Goal: Transaction & Acquisition: Purchase product/service

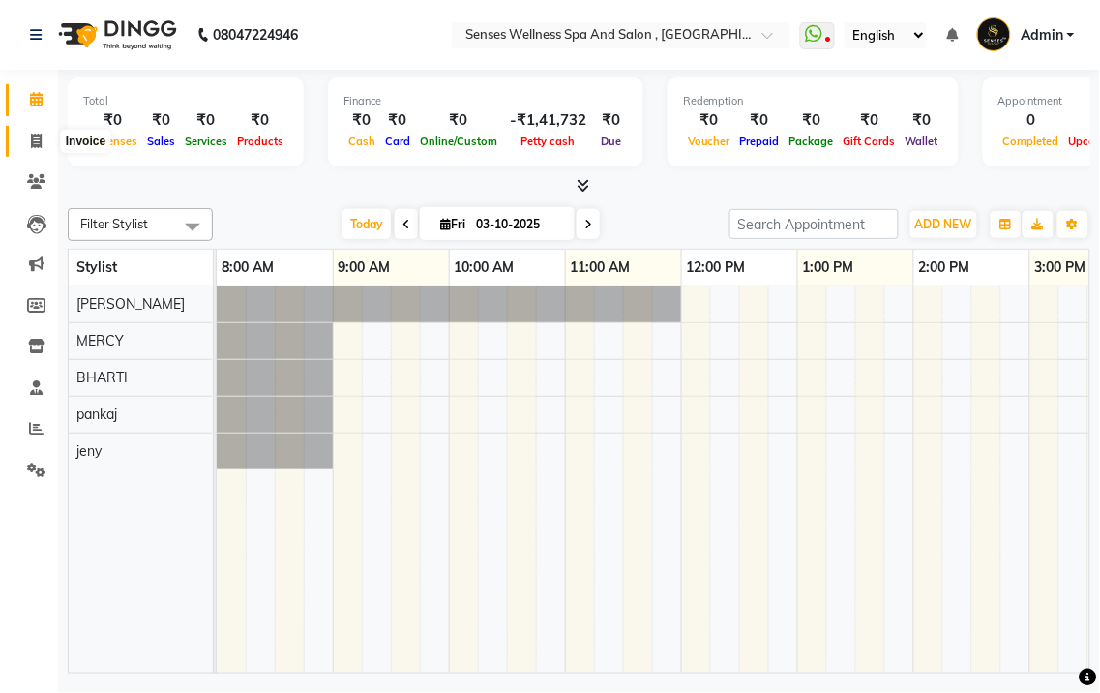
click at [23, 140] on span at bounding box center [36, 142] width 34 height 22
select select "service"
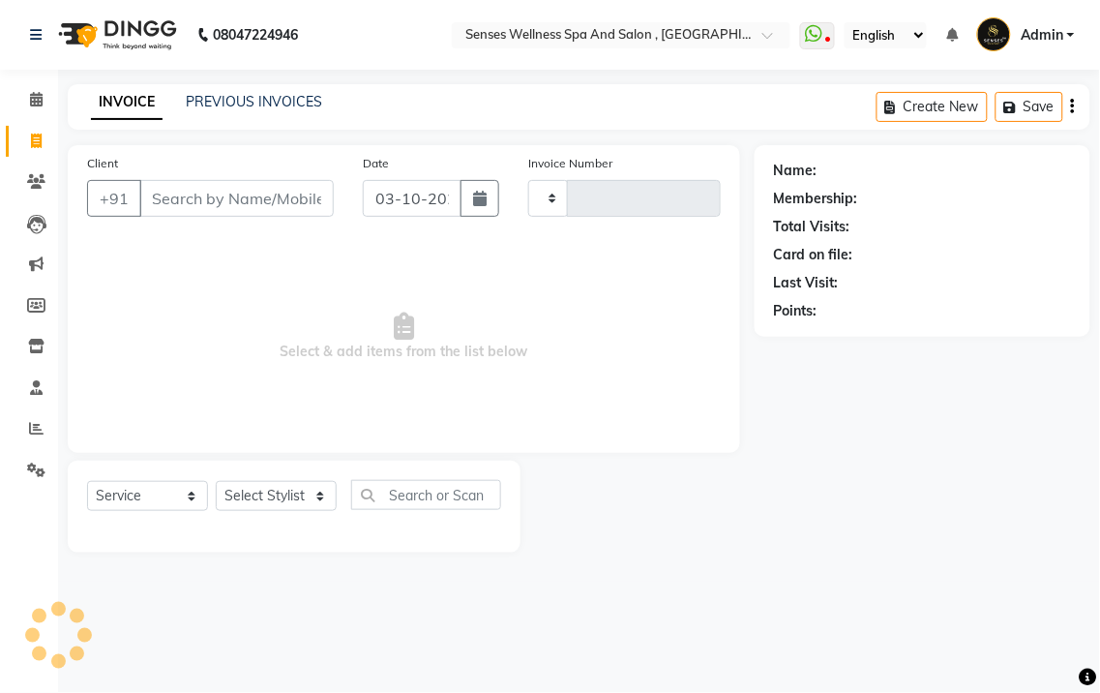
type input "0377"
select select "6485"
click at [223, 188] on input "Client" at bounding box center [236, 198] width 195 height 37
click at [219, 206] on input "Client" at bounding box center [236, 198] width 195 height 37
click at [229, 200] on input "Client" at bounding box center [236, 198] width 195 height 37
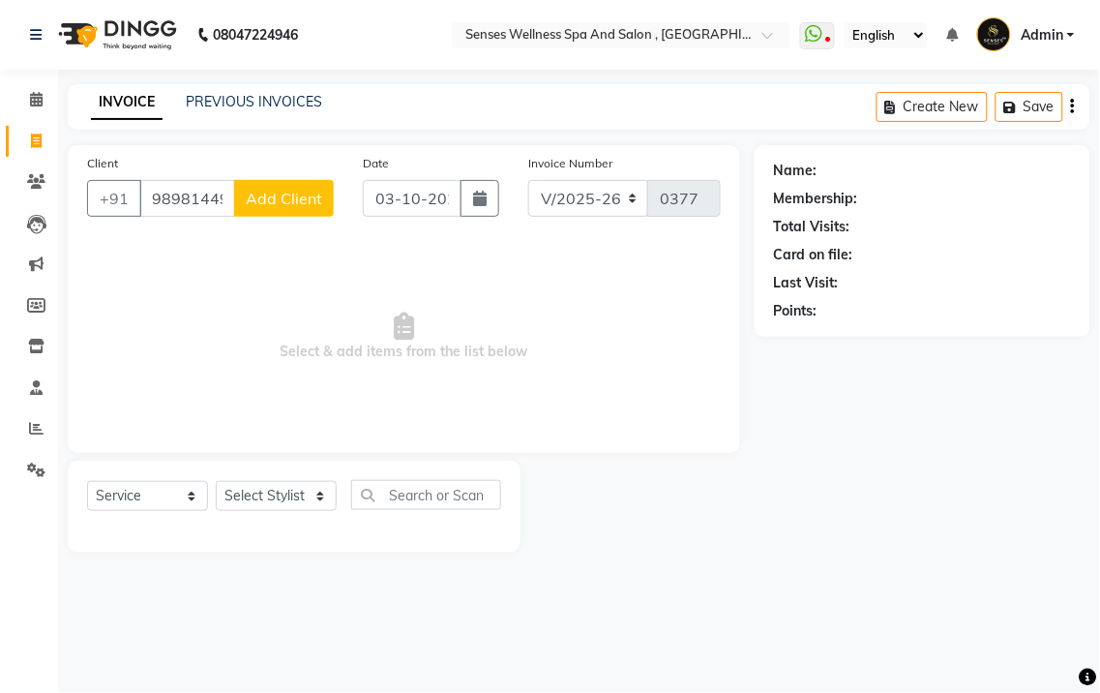
type input "9898144974"
click at [272, 199] on span "Add Client" at bounding box center [284, 198] width 76 height 19
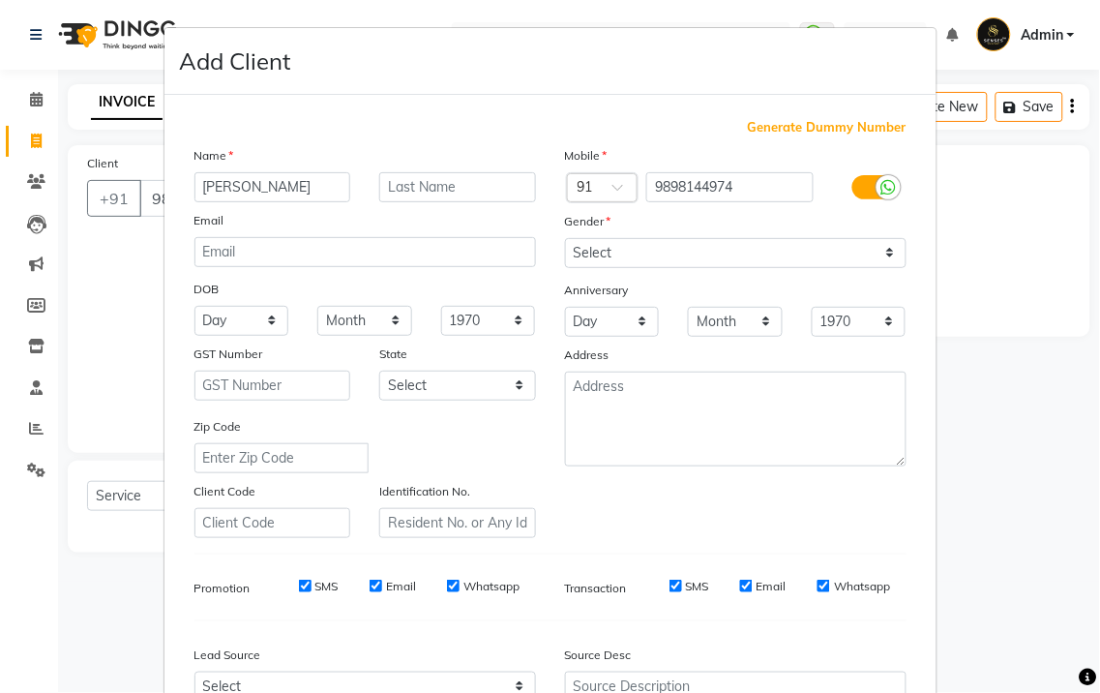
type input "[PERSON_NAME]"
click at [441, 198] on input "text" at bounding box center [457, 187] width 157 height 30
type input "[PERSON_NAME]"
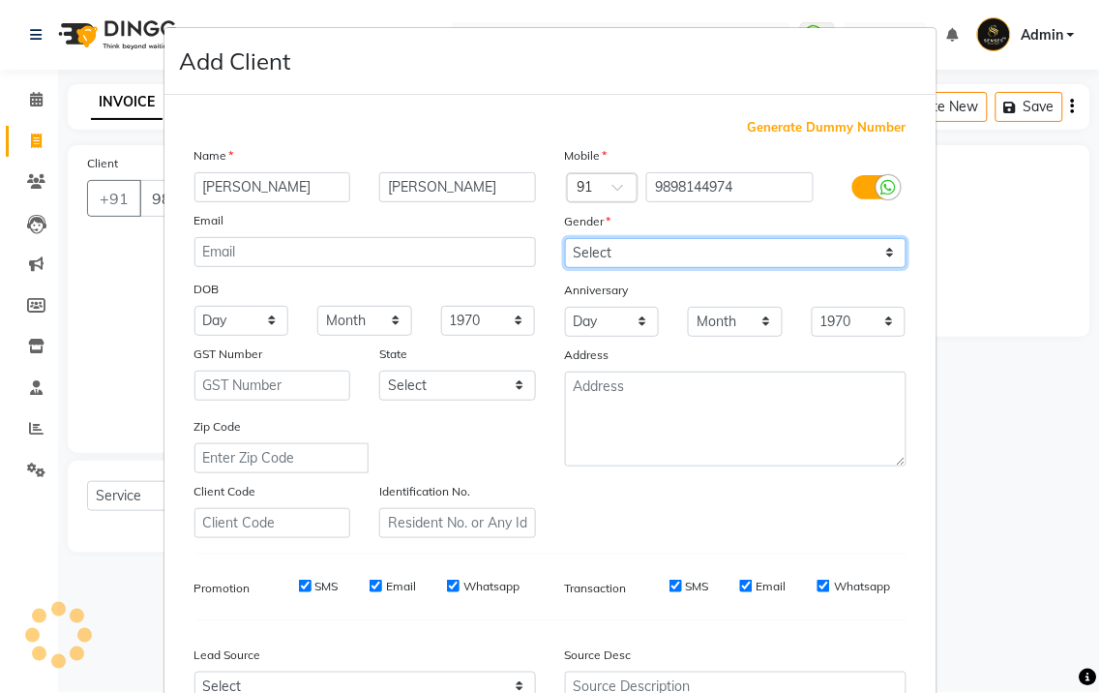
drag, startPoint x: 665, startPoint y: 246, endPoint x: 661, endPoint y: 257, distance: 12.2
click at [665, 246] on select "Select [DEMOGRAPHIC_DATA] [DEMOGRAPHIC_DATA] Other Prefer Not To Say" at bounding box center [736, 253] width 342 height 30
select select "[DEMOGRAPHIC_DATA]"
click at [565, 238] on select "Select [DEMOGRAPHIC_DATA] [DEMOGRAPHIC_DATA] Other Prefer Not To Say" at bounding box center [736, 253] width 342 height 30
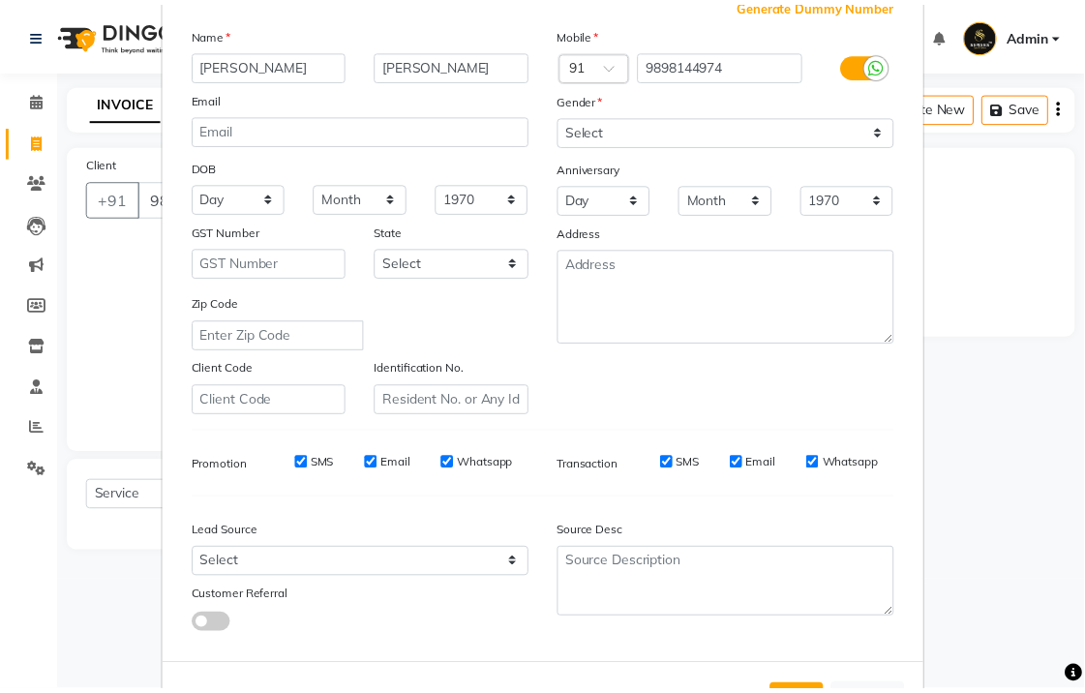
scroll to position [200, 0]
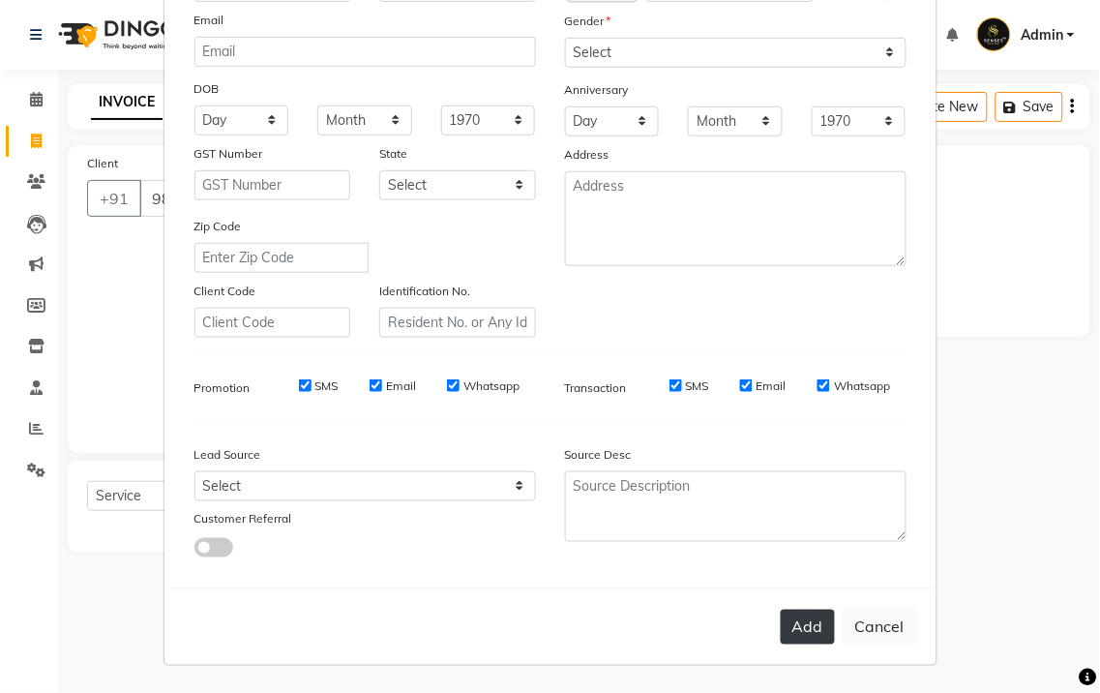
click at [818, 629] on button "Add" at bounding box center [808, 627] width 54 height 35
select select
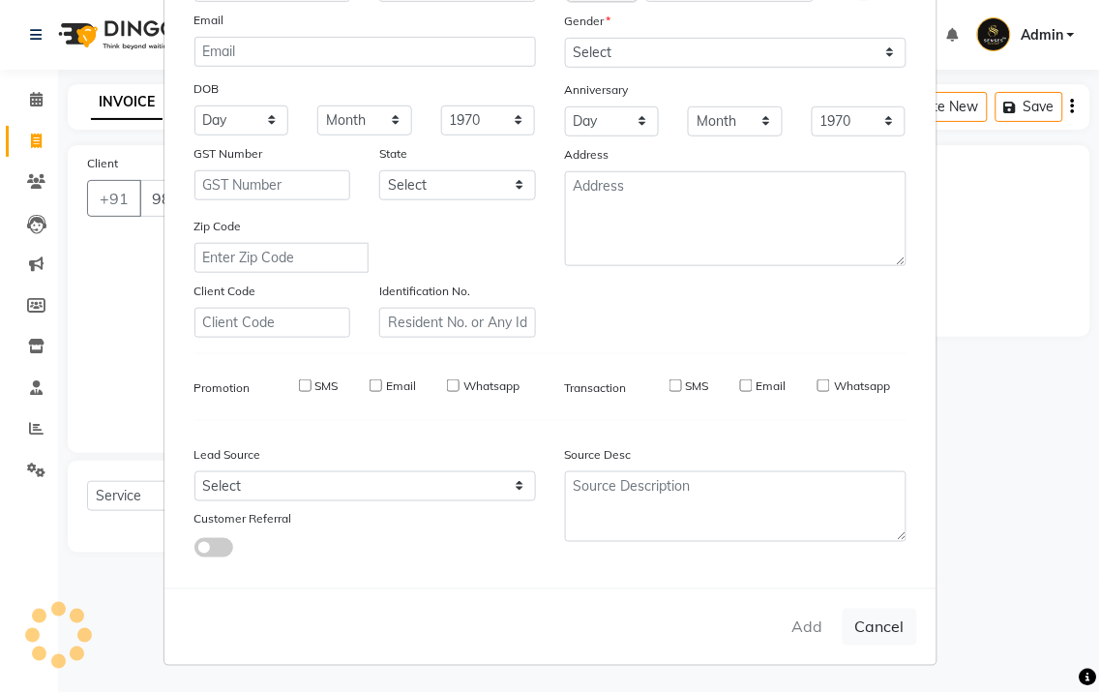
select select
checkbox input "false"
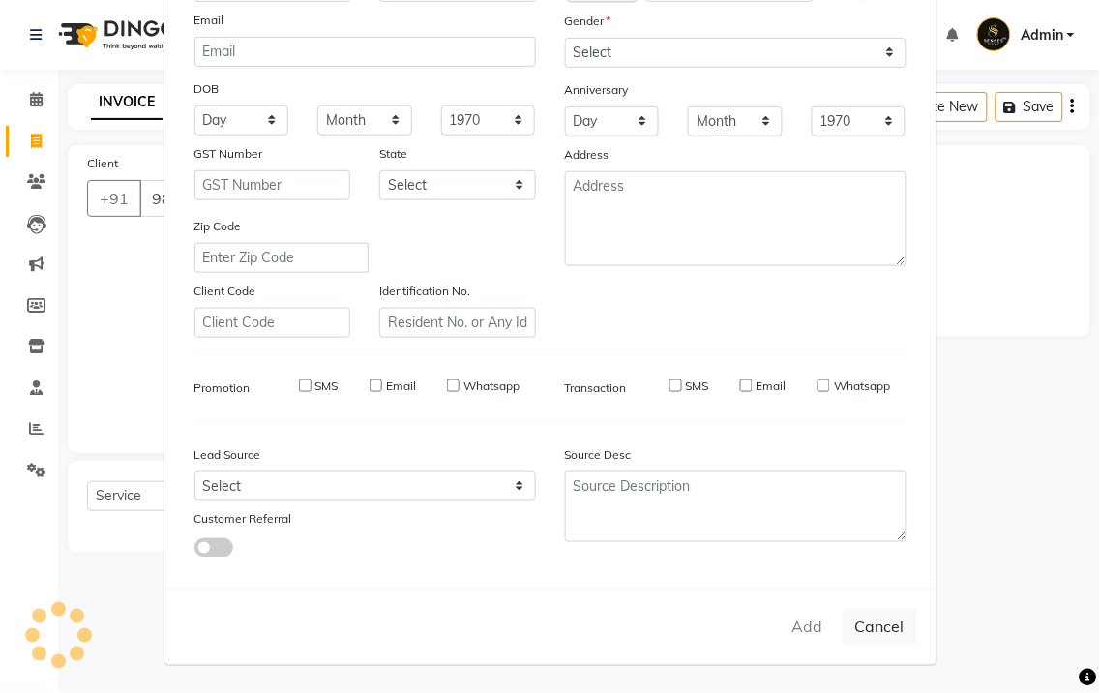
checkbox input "false"
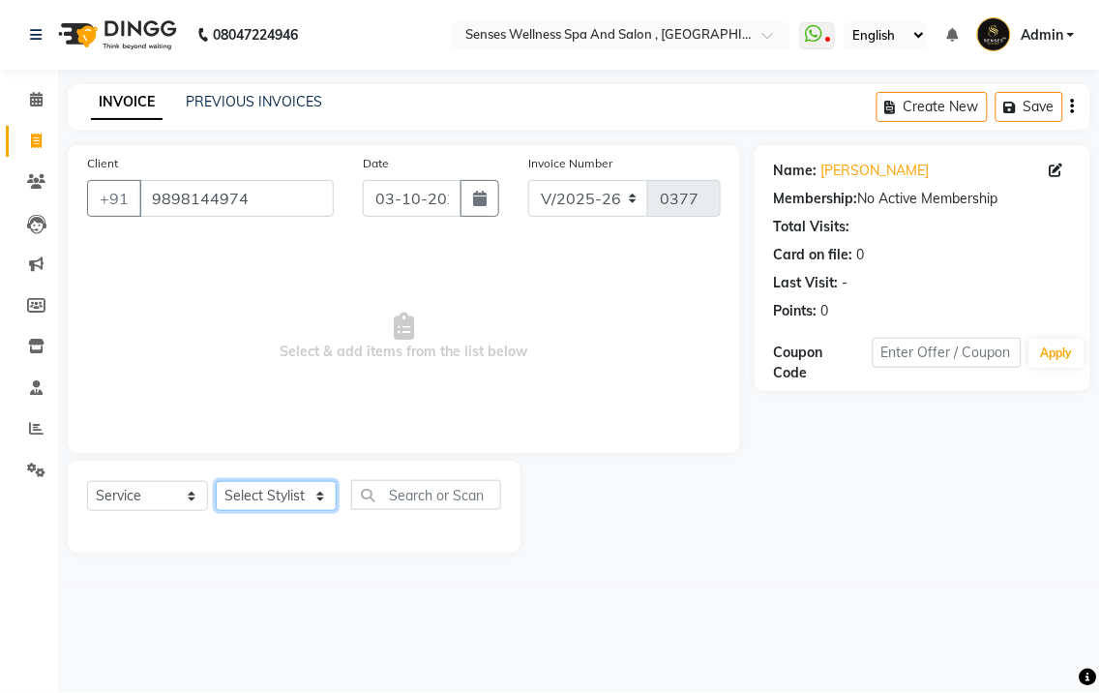
click at [240, 497] on select "Select Stylist BHARTI [PERSON_NAME] MERCY [PERSON_NAME]" at bounding box center [276, 496] width 121 height 30
select select "83767"
click at [216, 482] on select "Select Stylist BHARTI [PERSON_NAME] MERCY [PERSON_NAME]" at bounding box center [276, 496] width 121 height 30
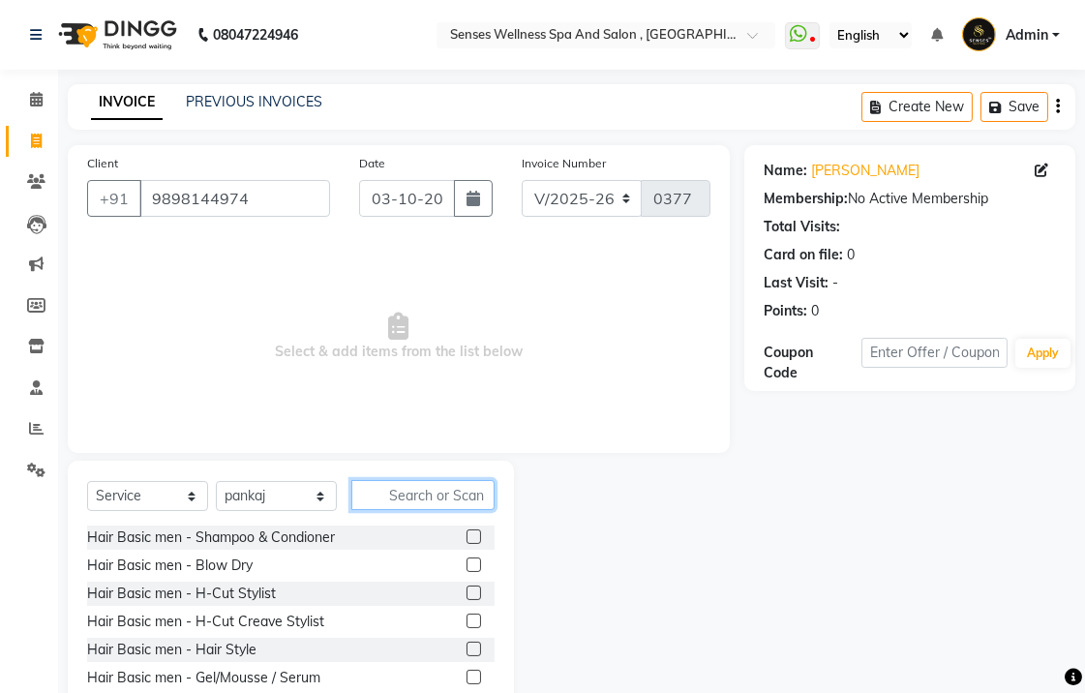
click at [476, 485] on input "text" at bounding box center [422, 495] width 143 height 30
click at [466, 597] on label at bounding box center [473, 593] width 15 height 15
click at [466, 597] on input "checkbox" at bounding box center [472, 593] width 13 height 13
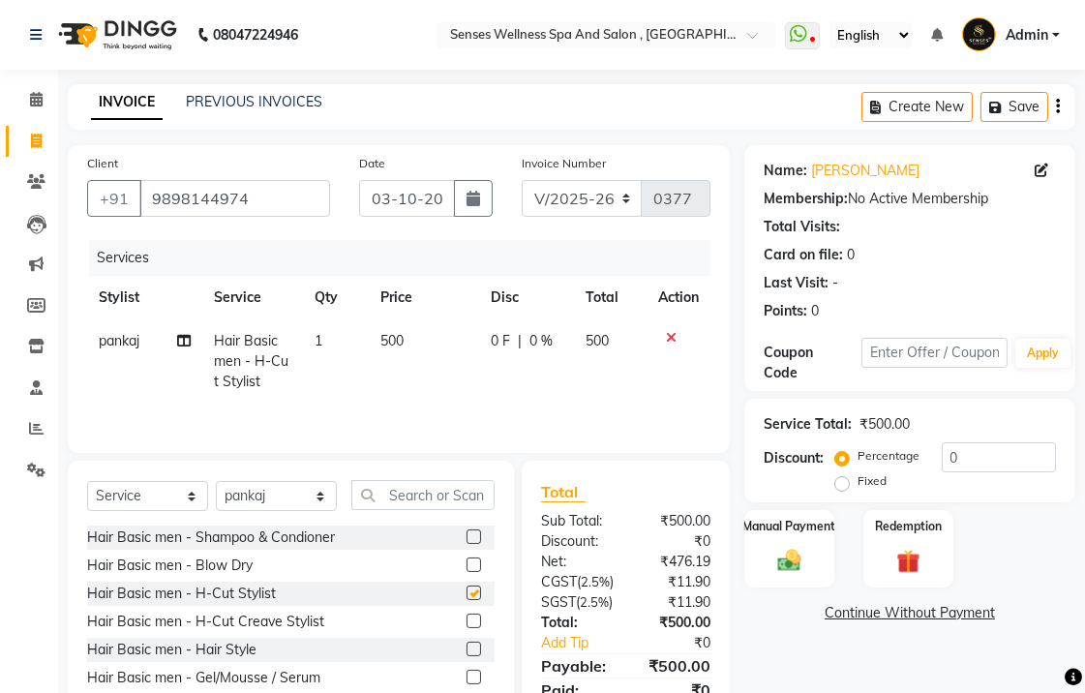
checkbox input "false"
click at [466, 538] on label at bounding box center [473, 536] width 15 height 15
click at [466, 538] on input "checkbox" at bounding box center [472, 537] width 13 height 13
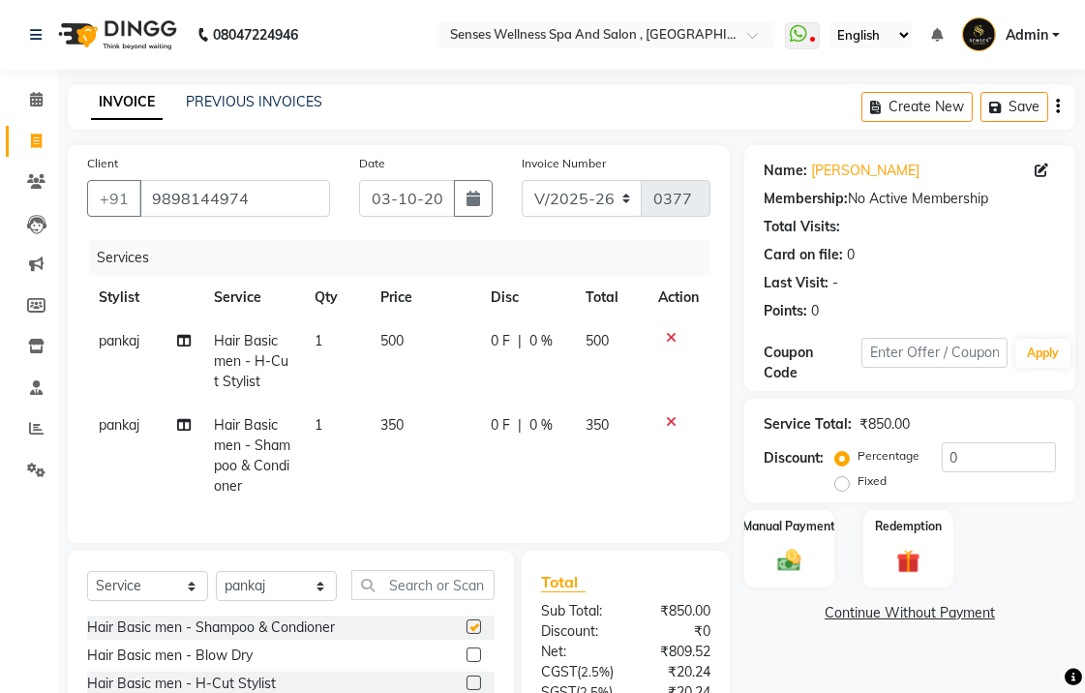
checkbox input "false"
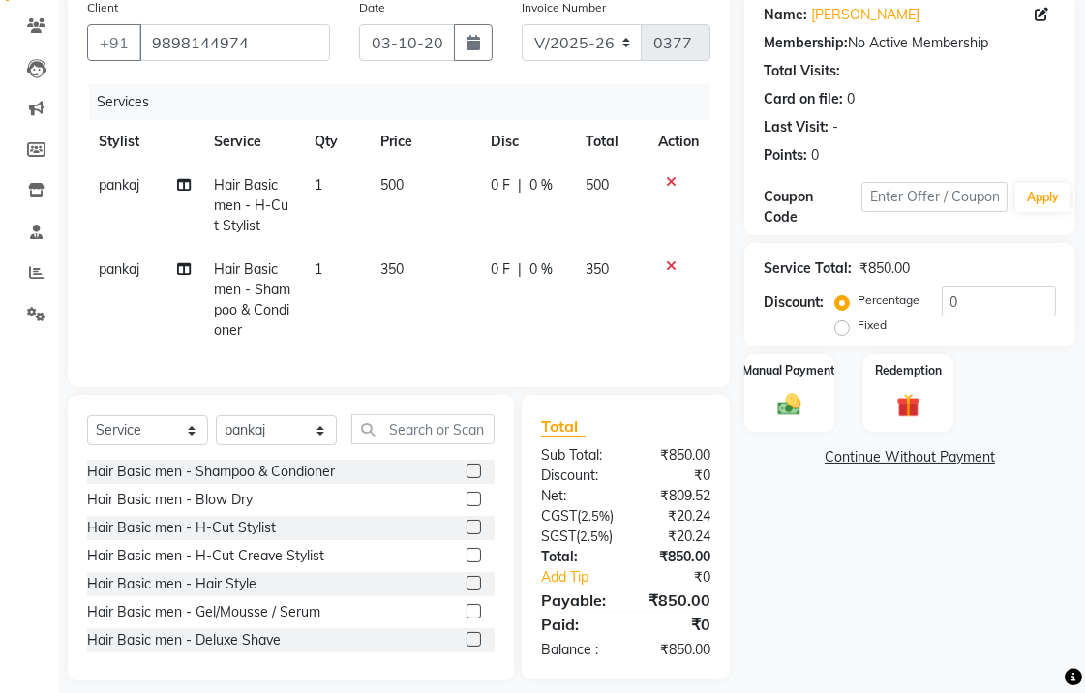
scroll to position [157, 0]
click at [466, 646] on label at bounding box center [473, 638] width 15 height 15
click at [466, 646] on input "checkbox" at bounding box center [472, 639] width 13 height 13
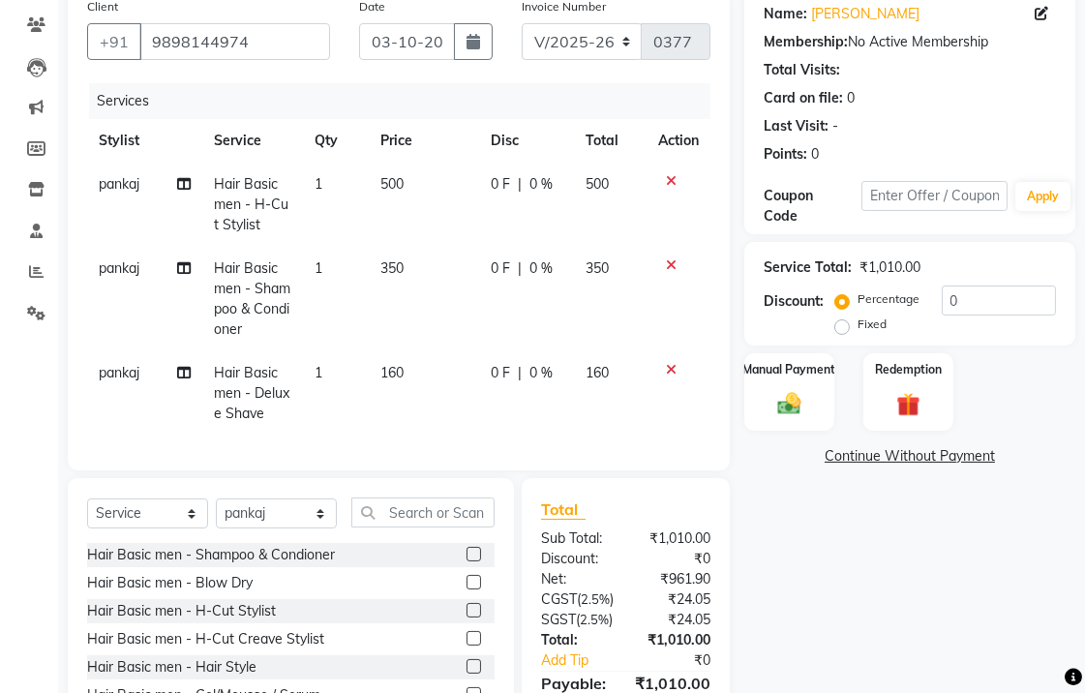
checkbox input "false"
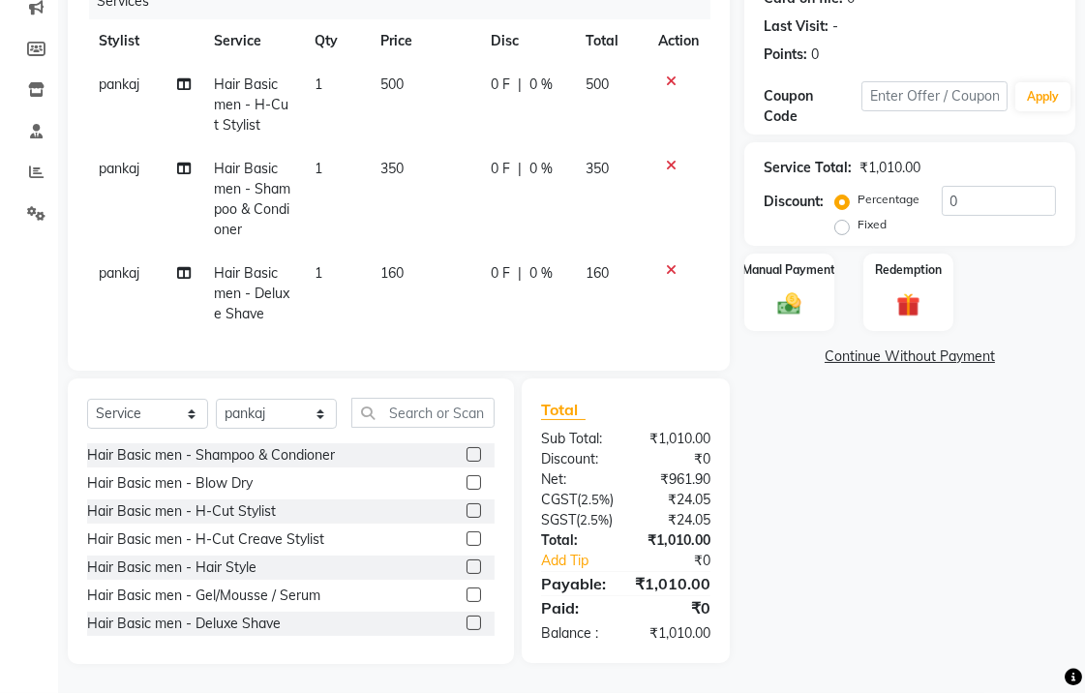
scroll to position [312, 0]
click at [872, 182] on div "Service Total: ₹1,010.00 Discount: Percentage Fixed 0" at bounding box center [909, 194] width 331 height 104
click at [857, 216] on label "Fixed" at bounding box center [871, 224] width 29 height 17
click at [848, 218] on input "Fixed" at bounding box center [846, 225] width 14 height 14
radio input "true"
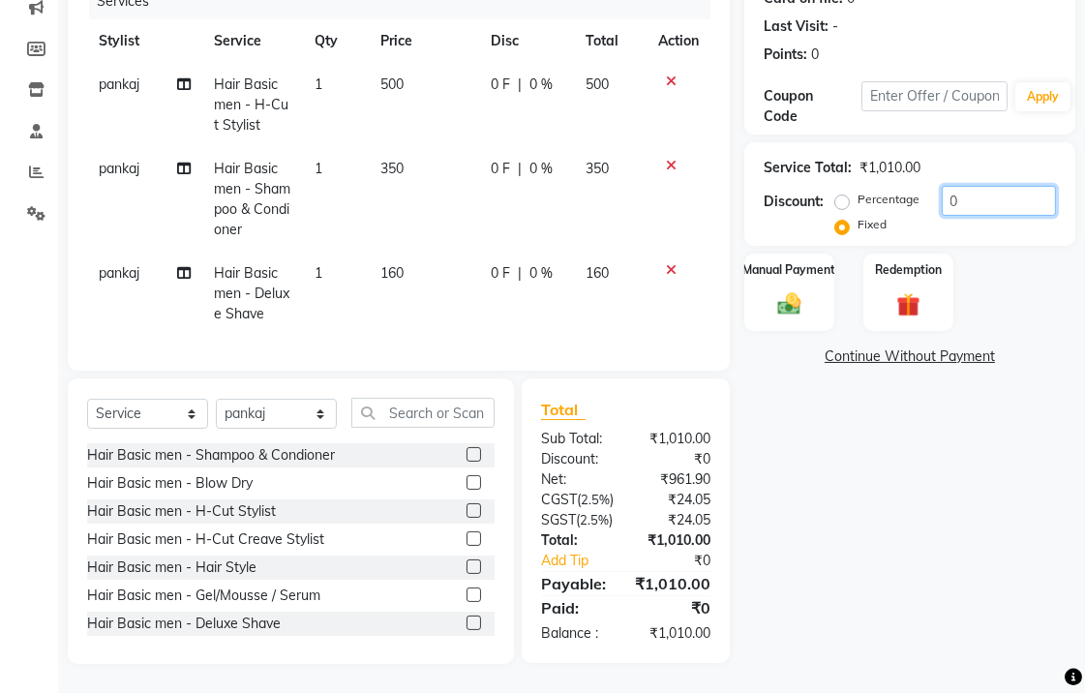
click at [973, 186] on input "0" at bounding box center [999, 201] width 114 height 30
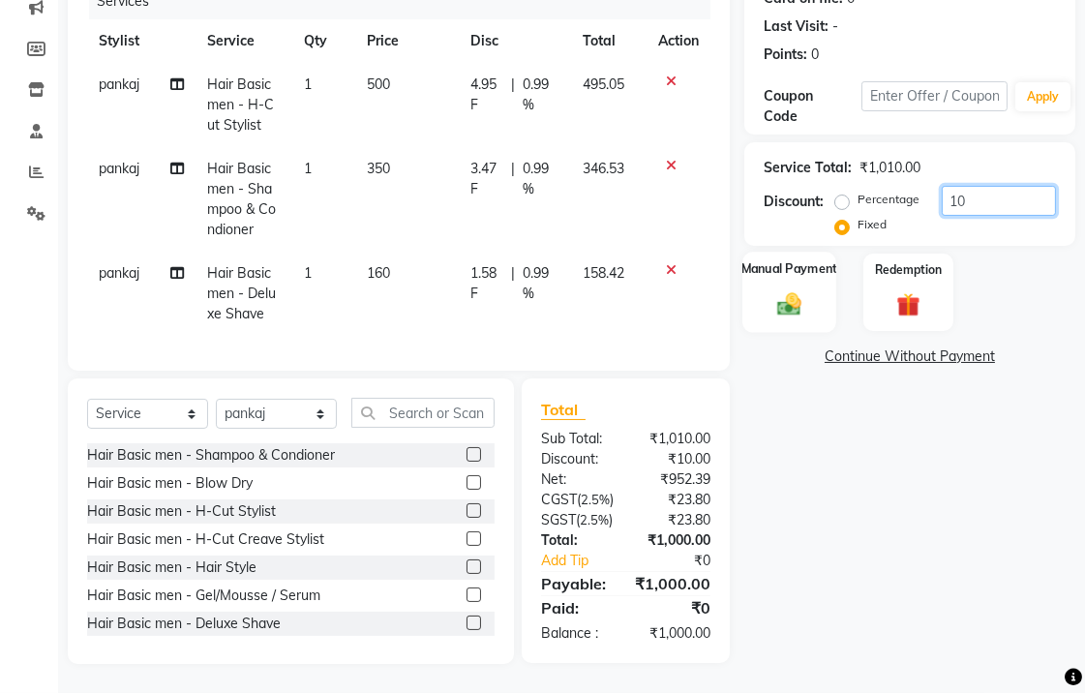
type input "10"
click at [810, 252] on div "Manual Payment" at bounding box center [789, 292] width 94 height 81
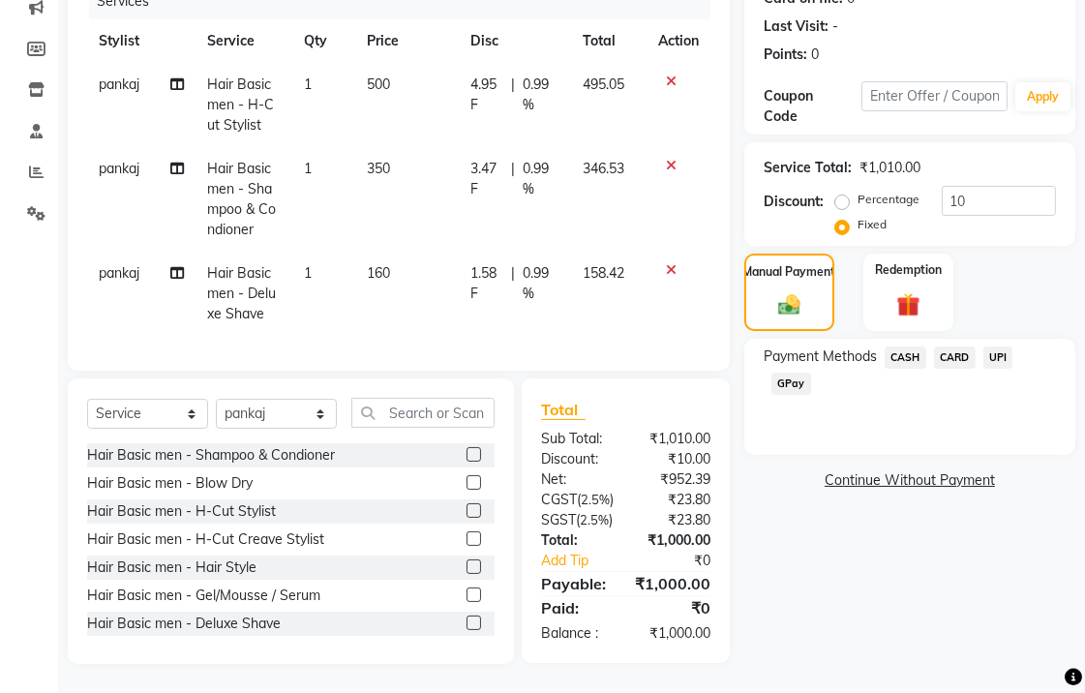
click at [902, 346] on span "CASH" at bounding box center [906, 357] width 42 height 22
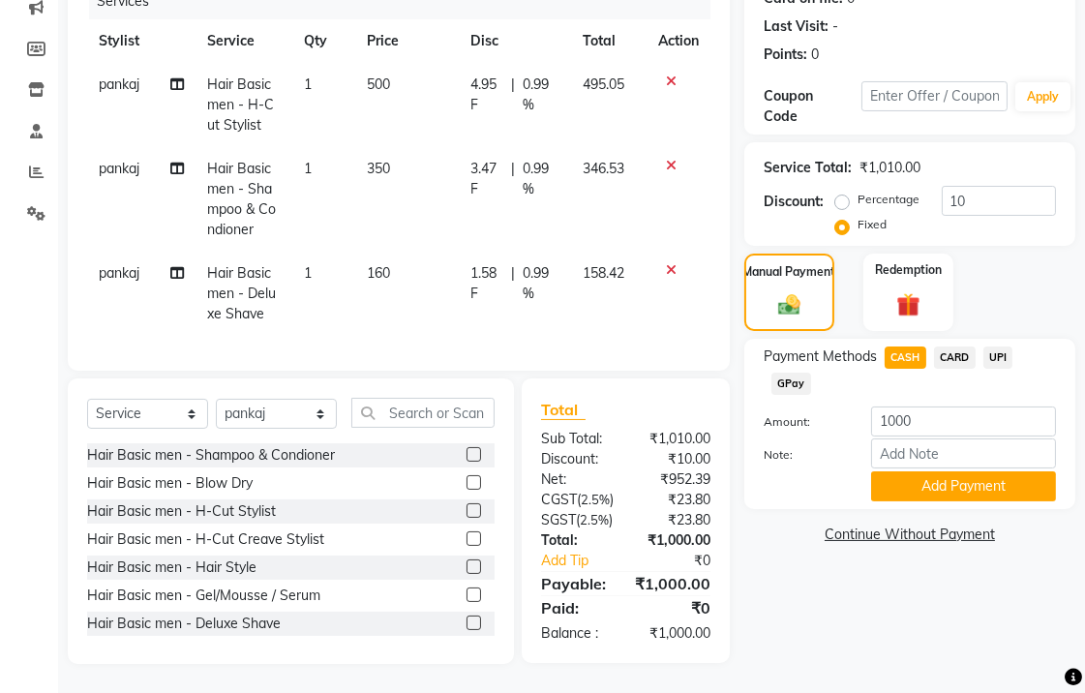
click at [983, 449] on div "Payment Methods CASH CARD UPI GPay Amount: 1000 Note: Add Payment" at bounding box center [909, 424] width 331 height 170
click at [983, 471] on button "Add Payment" at bounding box center [963, 486] width 185 height 30
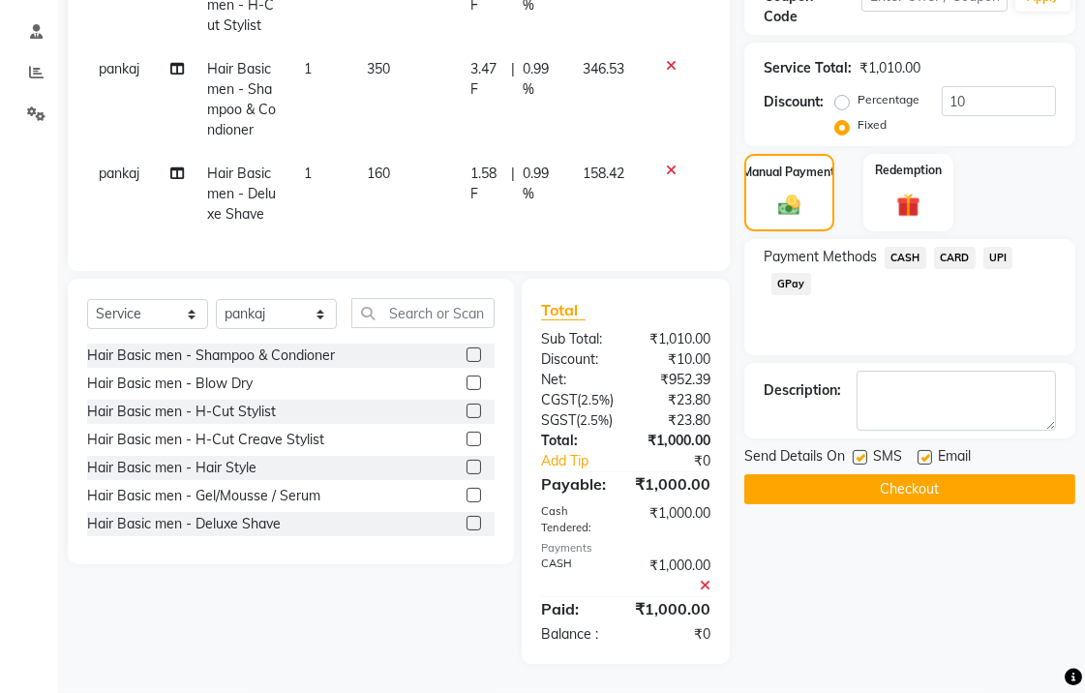
scroll to position [412, 0]
click at [929, 450] on label at bounding box center [924, 457] width 15 height 15
click at [929, 452] on input "checkbox" at bounding box center [923, 458] width 13 height 13
checkbox input "false"
click at [859, 450] on label at bounding box center [860, 457] width 15 height 15
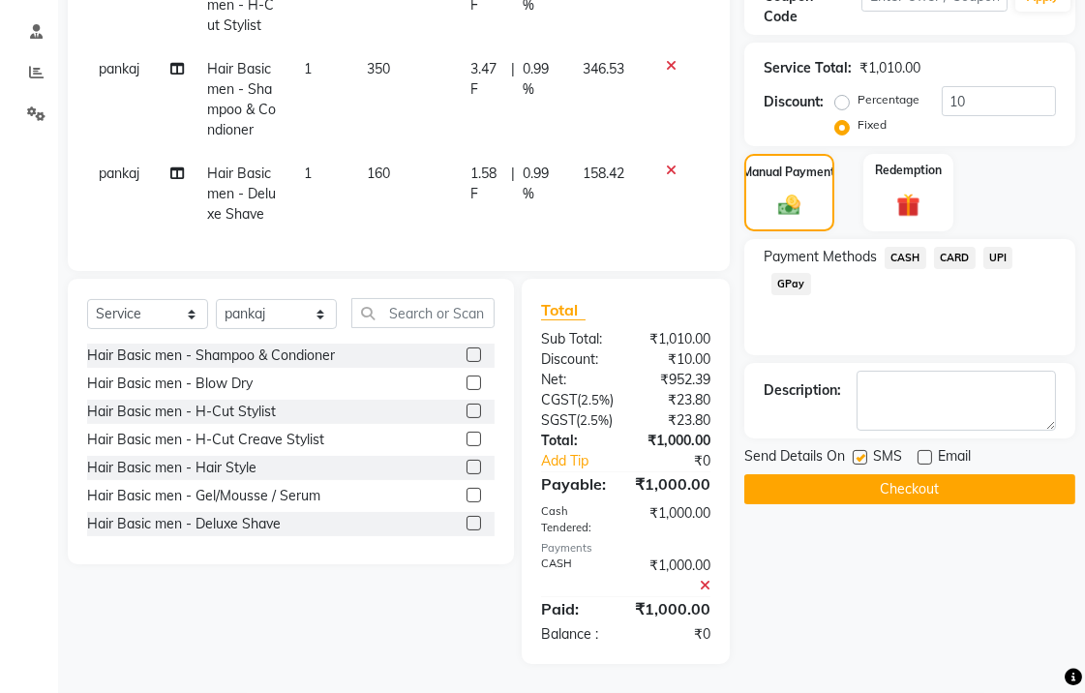
click at [859, 452] on input "checkbox" at bounding box center [859, 458] width 13 height 13
checkbox input "false"
click at [865, 474] on button "Checkout" at bounding box center [909, 489] width 331 height 30
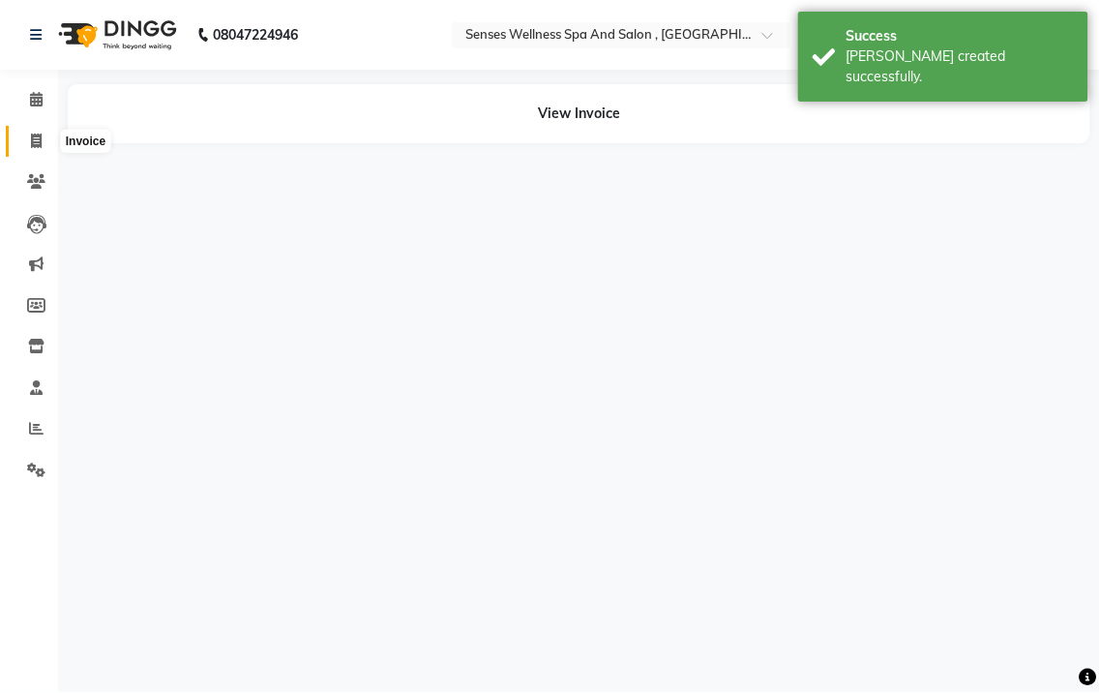
click at [45, 141] on span at bounding box center [36, 142] width 34 height 22
select select "service"
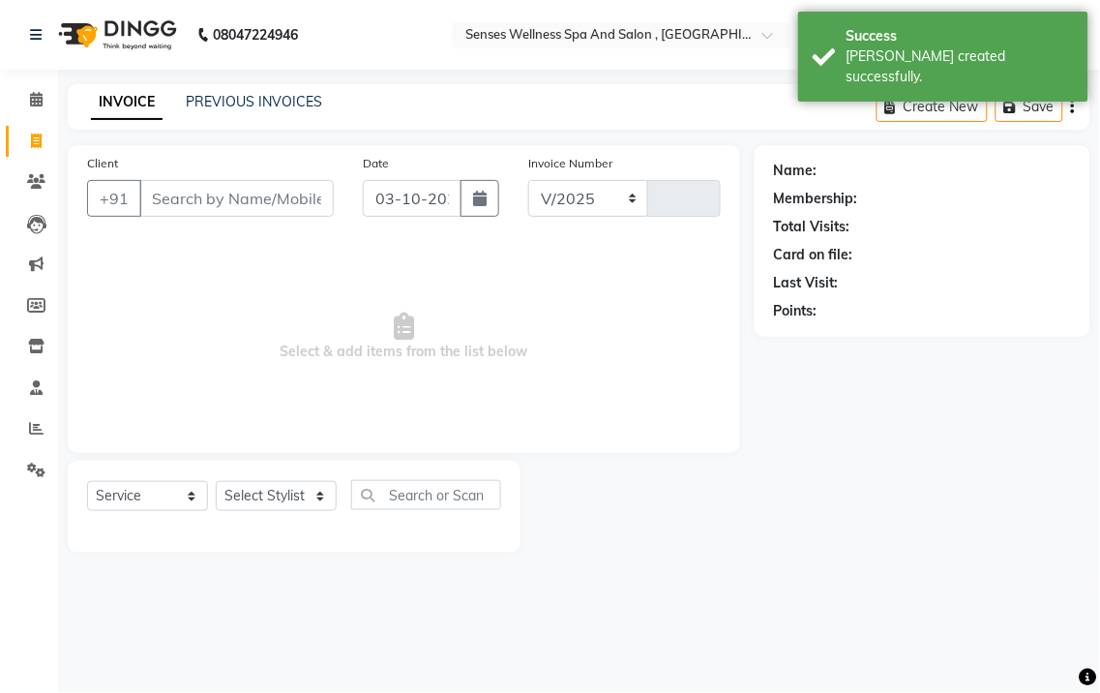
select select "6485"
type input "0378"
